Goal: Task Accomplishment & Management: Manage account settings

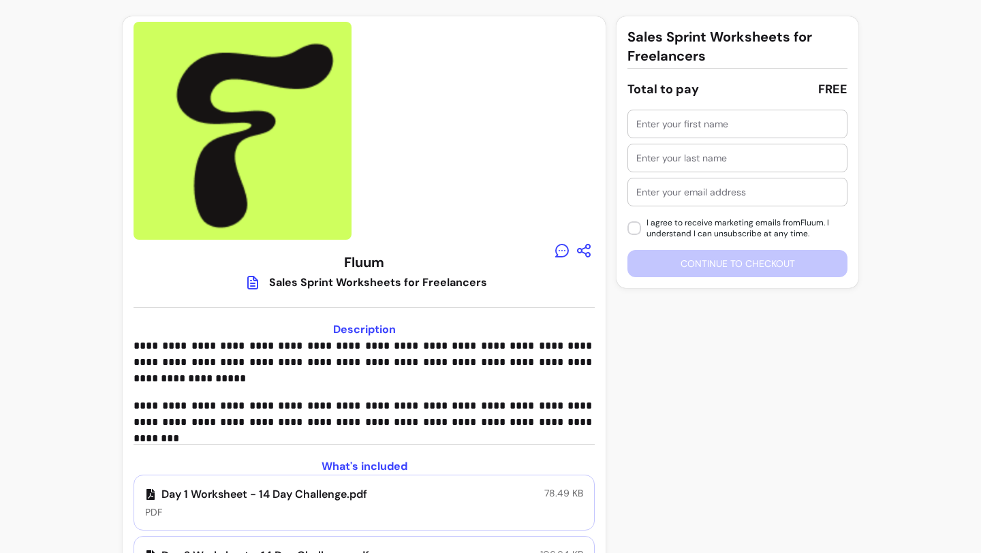
scroll to position [171, 0]
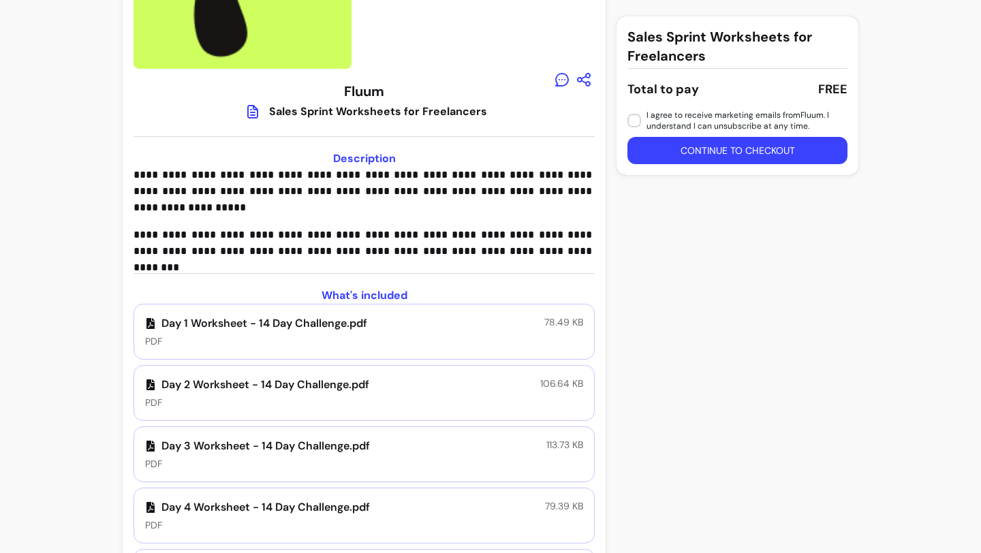
click at [281, 380] on p "Day 2 Worksheet - 14 Day Challenge.pdf" at bounding box center [257, 385] width 224 height 16
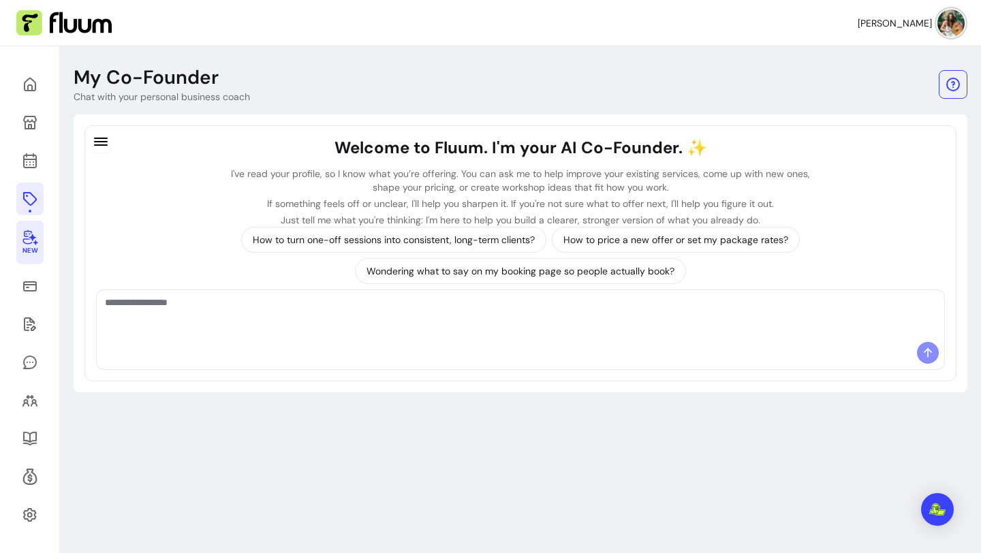
click at [25, 196] on icon at bounding box center [30, 199] width 16 height 16
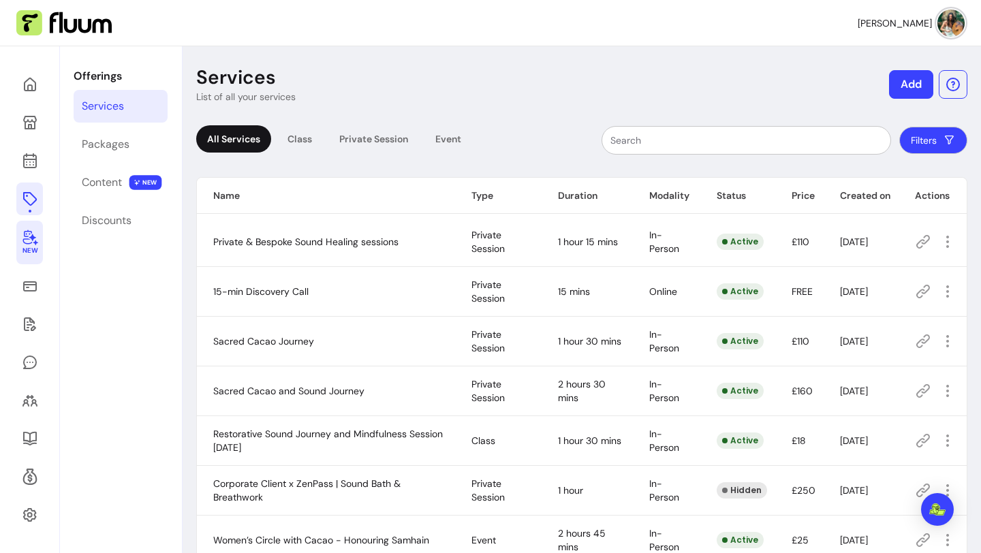
click at [29, 243] on icon at bounding box center [30, 237] width 16 height 16
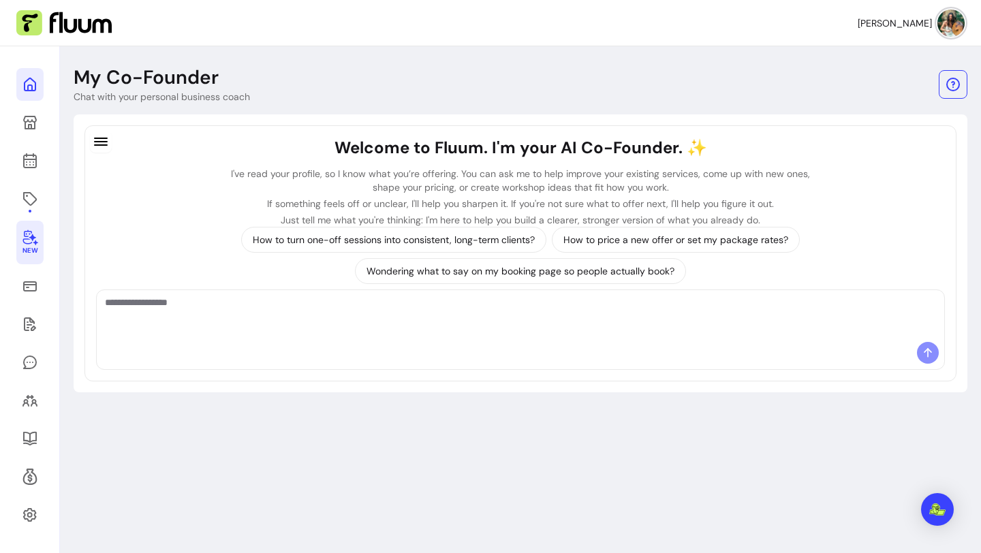
click at [33, 87] on icon at bounding box center [30, 84] width 16 height 16
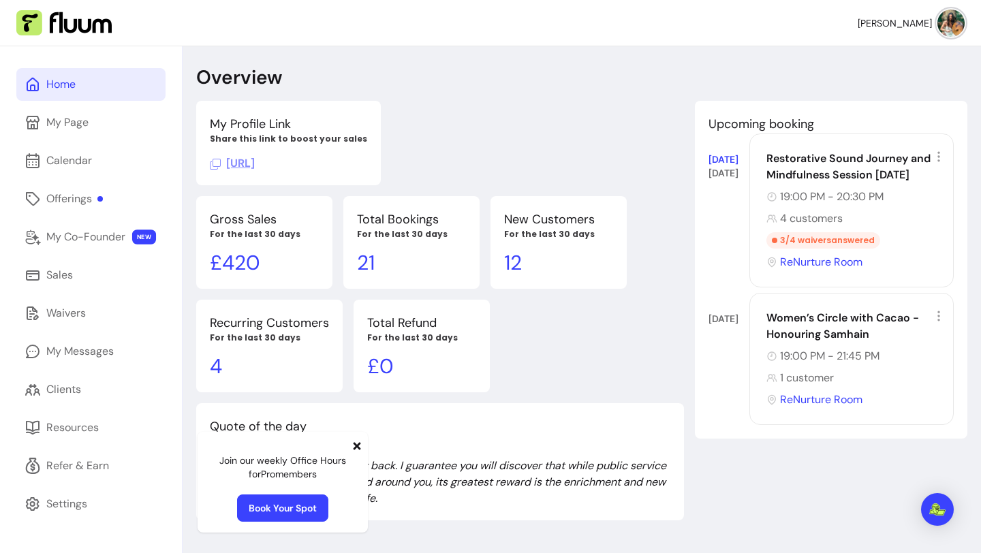
click at [357, 448] on icon at bounding box center [357, 445] width 7 height 7
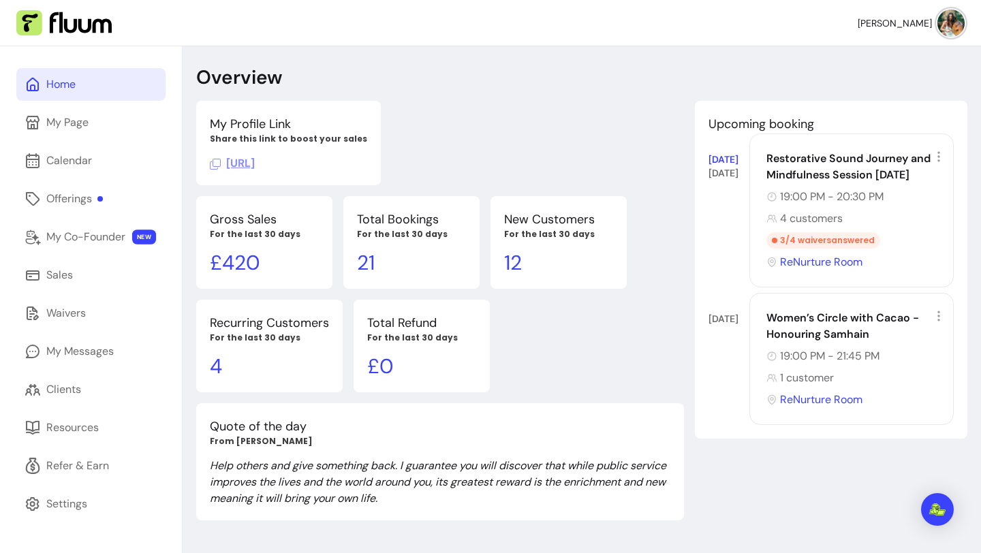
scroll to position [7, 0]
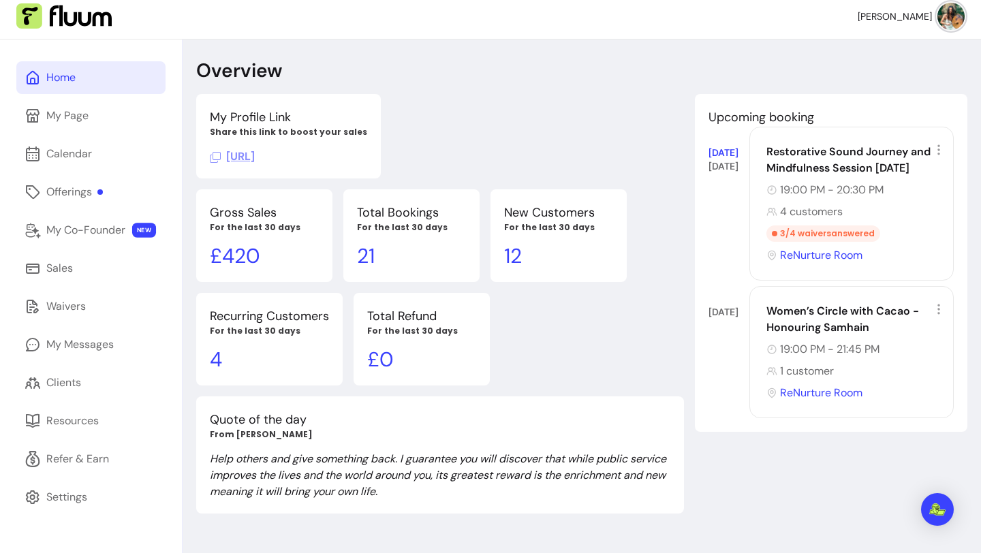
click at [939, 151] on icon at bounding box center [999, 165] width 192 height 162
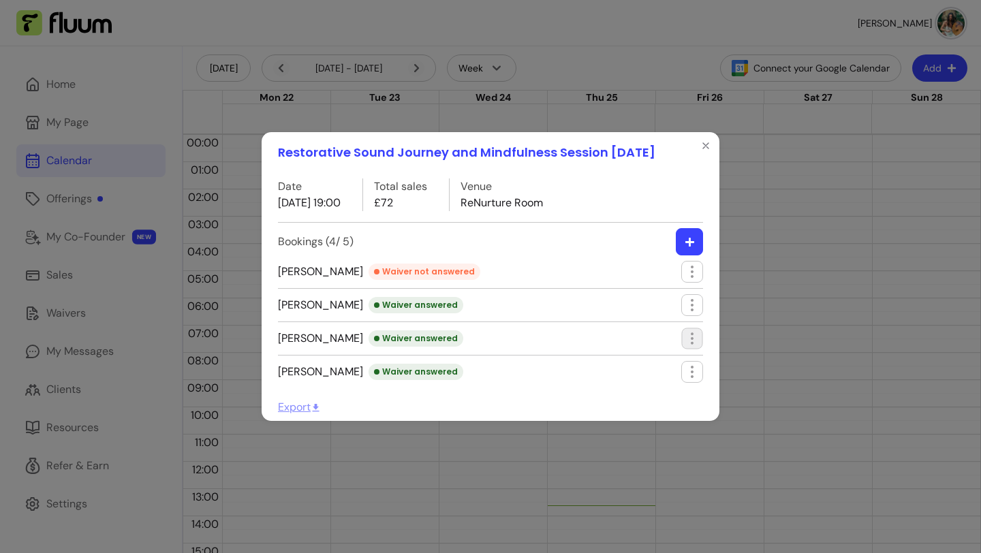
click at [687, 343] on icon "button" at bounding box center [692, 338] width 16 height 16
click at [629, 394] on span "Edit booking" at bounding box center [642, 395] width 99 height 14
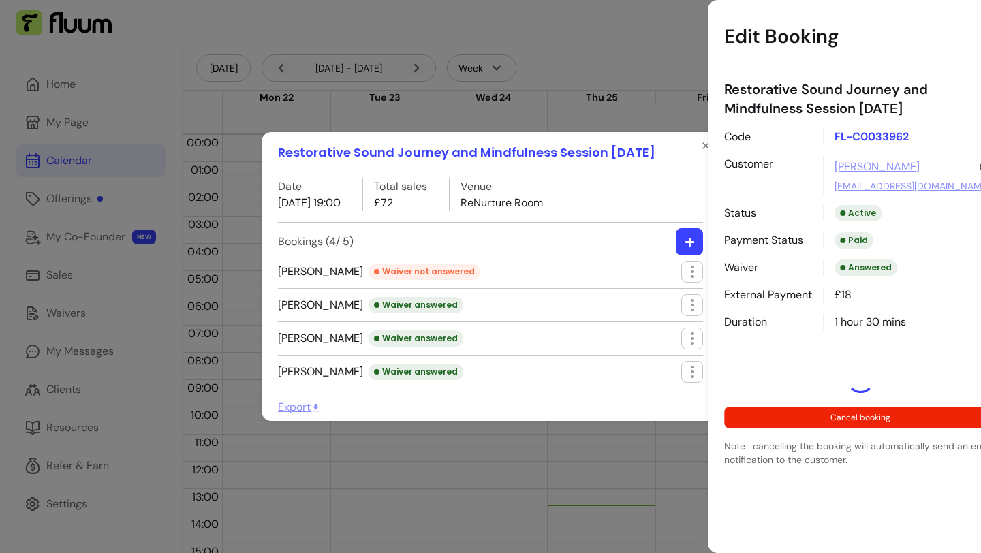
select select "**********"
select select "*****"
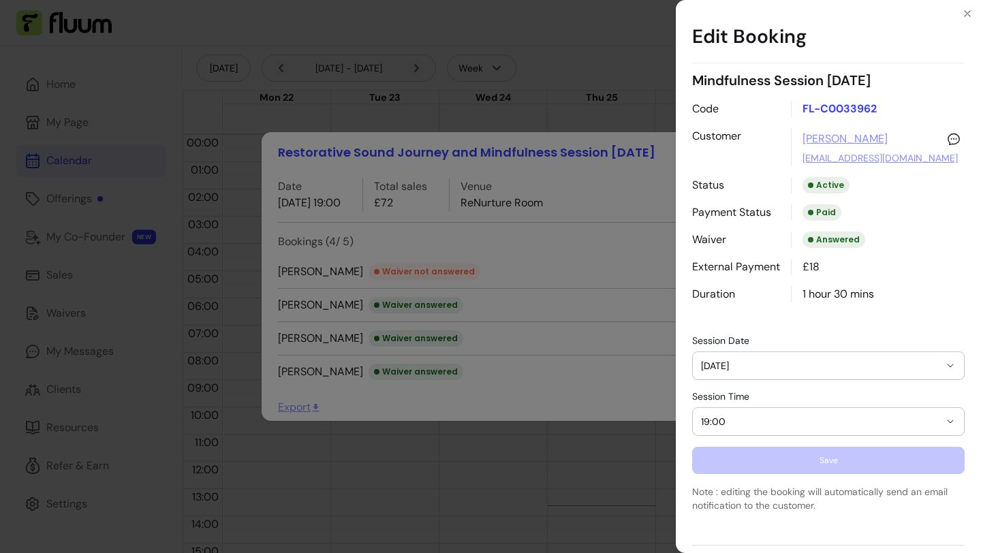
scroll to position [102, 0]
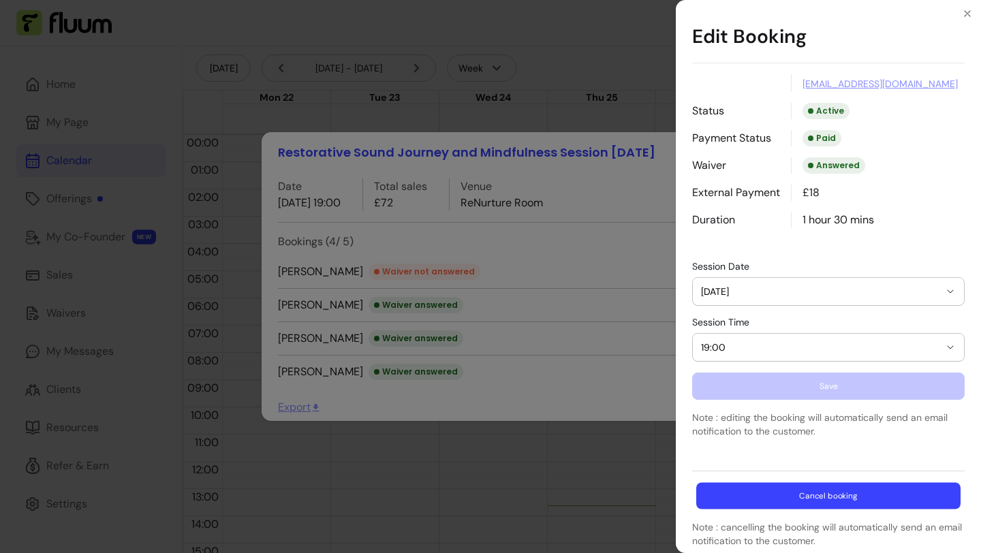
click at [877, 501] on button "Cancel booking" at bounding box center [828, 496] width 264 height 27
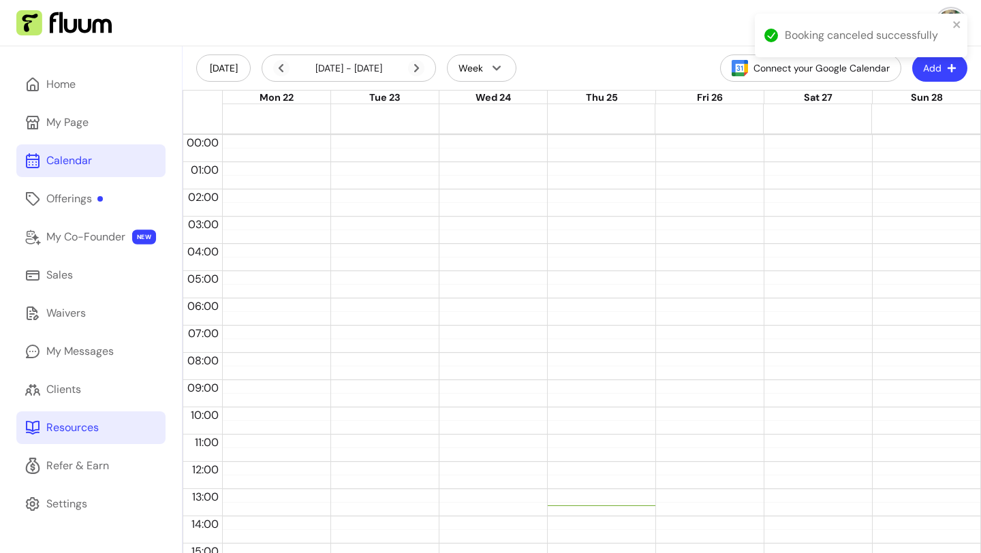
click at [99, 435] on link "Resources" at bounding box center [90, 427] width 149 height 33
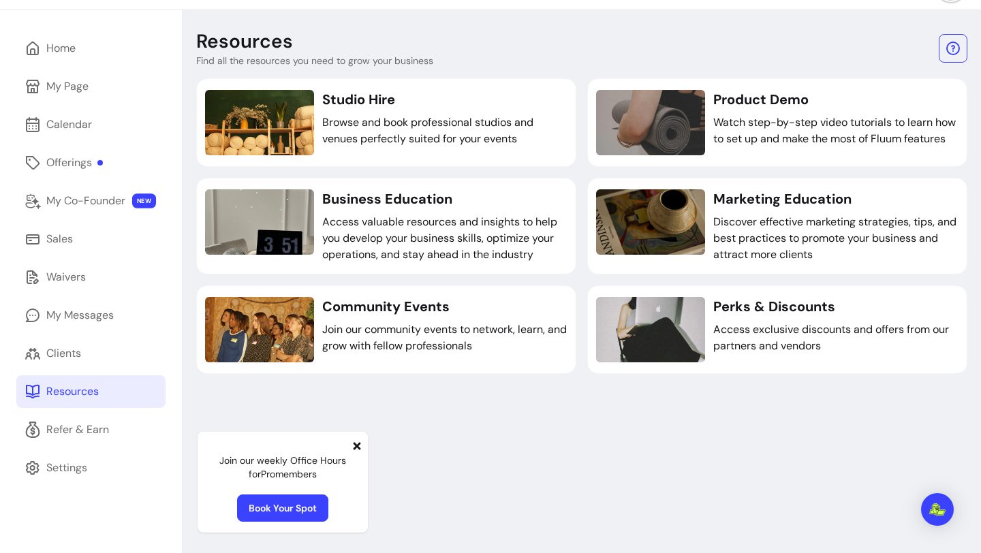
scroll to position [46, 0]
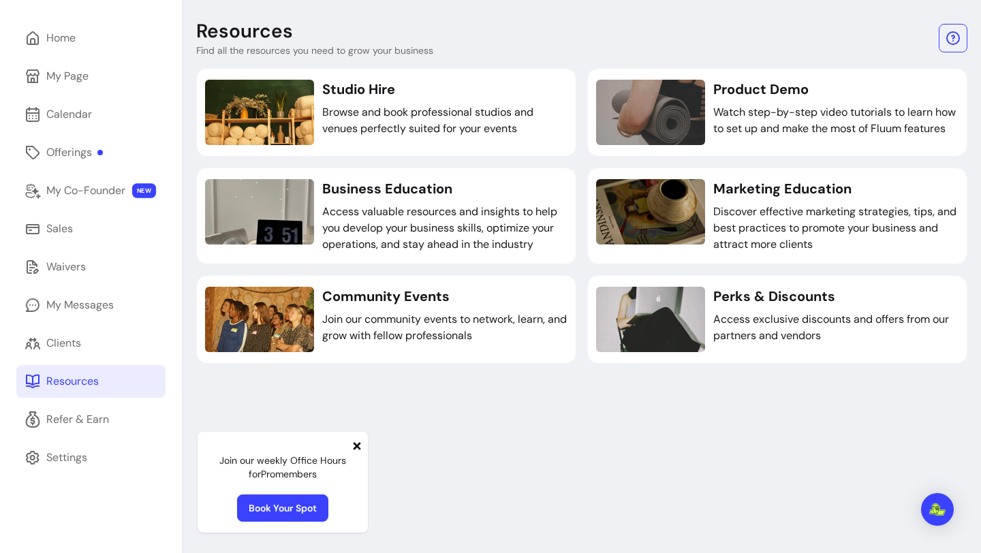
click at [356, 448] on icon at bounding box center [357, 445] width 7 height 7
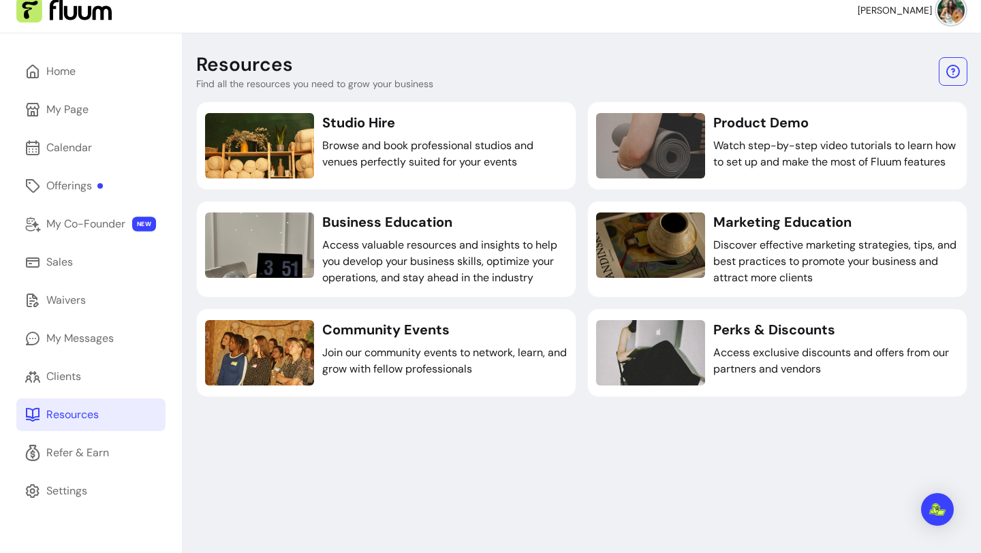
scroll to position [0, 0]
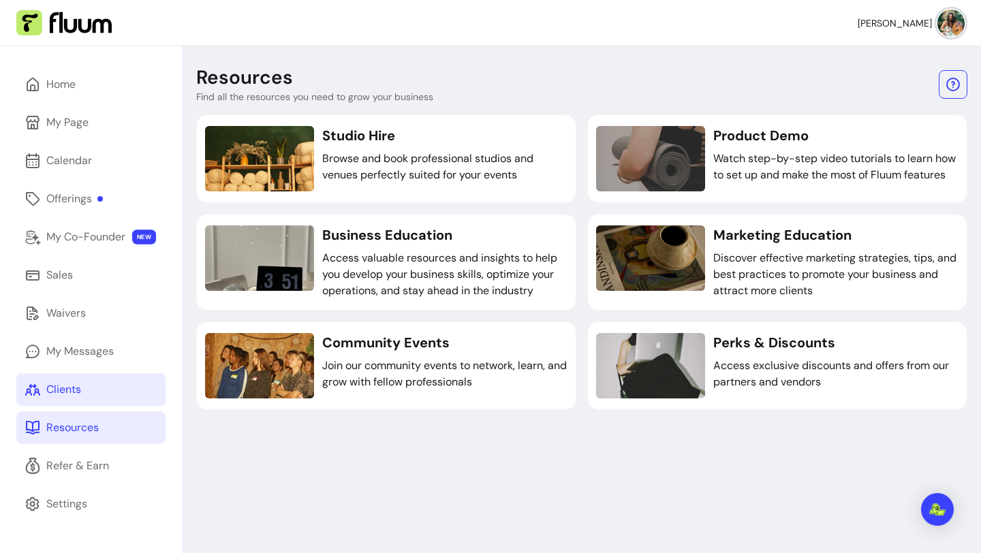
click at [69, 387] on div "Clients" at bounding box center [63, 389] width 35 height 16
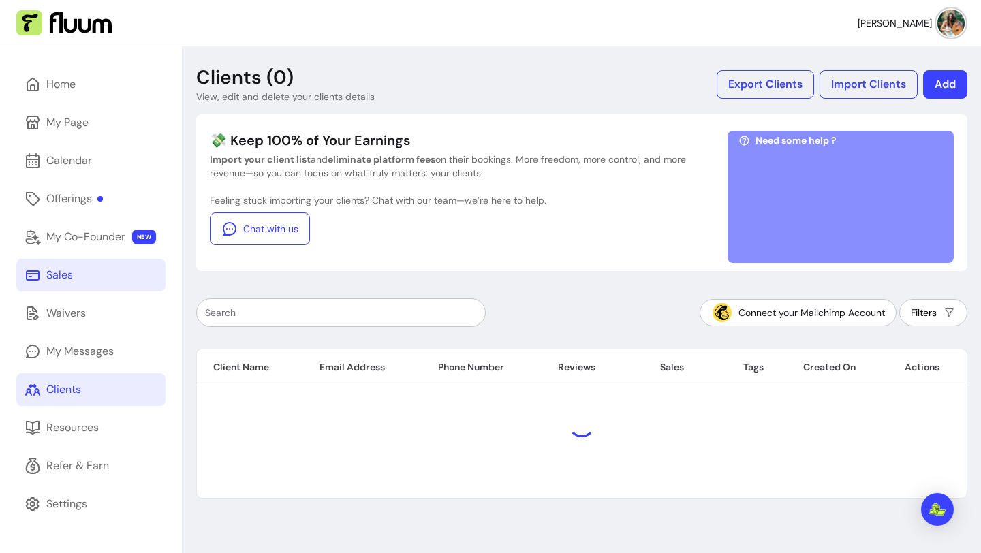
click at [80, 281] on link "Sales" at bounding box center [90, 275] width 149 height 33
